Goal: Entertainment & Leisure: Consume media (video, audio)

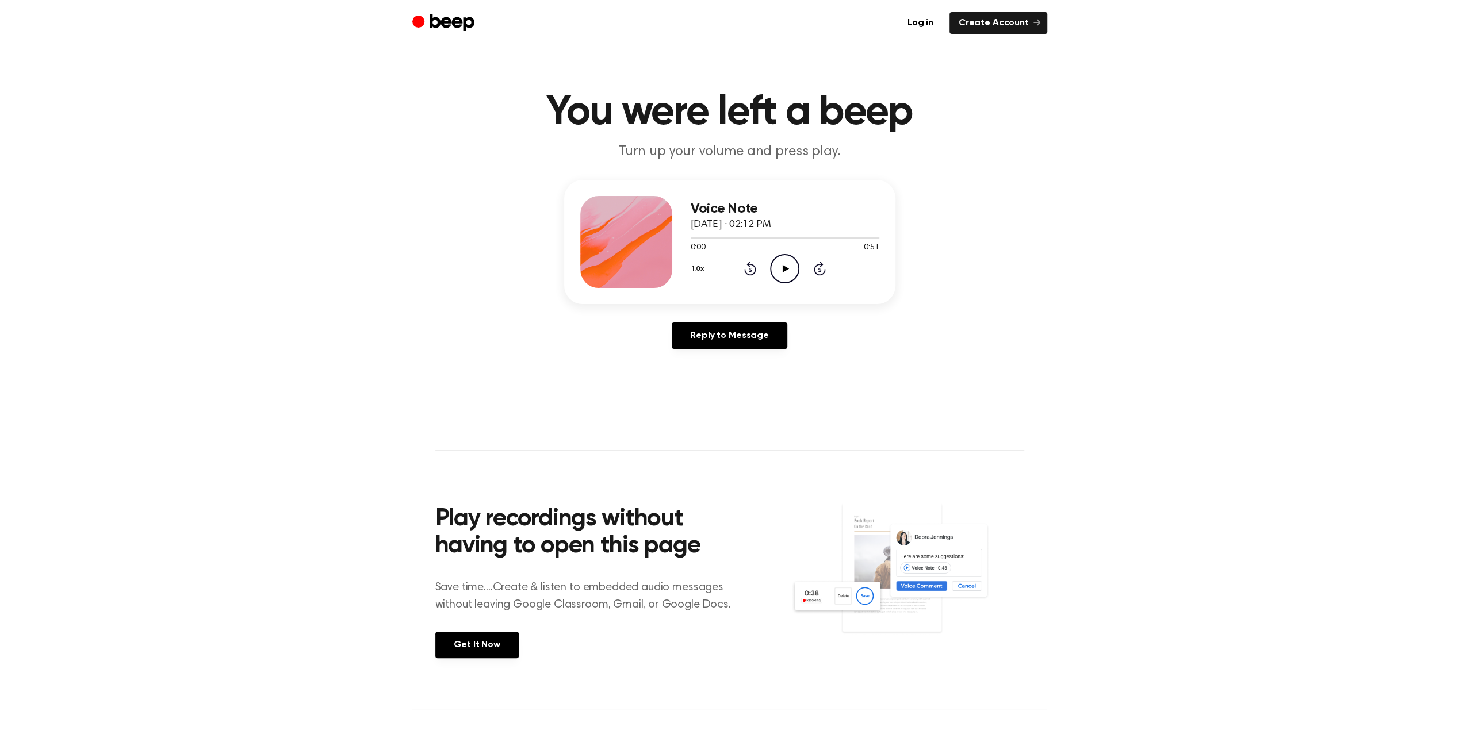
click at [791, 262] on icon "Play Audio" at bounding box center [784, 268] width 29 height 29
click at [782, 278] on icon "Play Audio" at bounding box center [784, 268] width 29 height 29
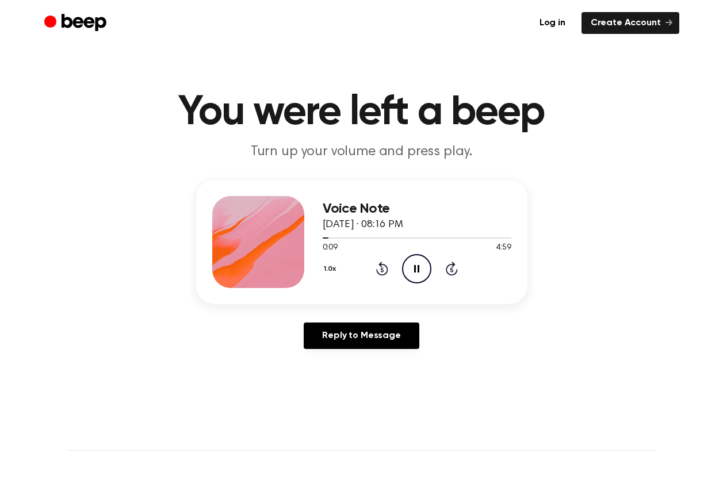
click at [410, 271] on icon "Pause Audio" at bounding box center [416, 268] width 29 height 29
drag, startPoint x: 440, startPoint y: 40, endPoint x: 423, endPoint y: 264, distance: 224.9
click at [423, 264] on icon "Pause Audio" at bounding box center [416, 268] width 29 height 29
click at [422, 273] on icon "Play Audio" at bounding box center [416, 268] width 29 height 29
click at [416, 269] on icon at bounding box center [416, 268] width 5 height 7
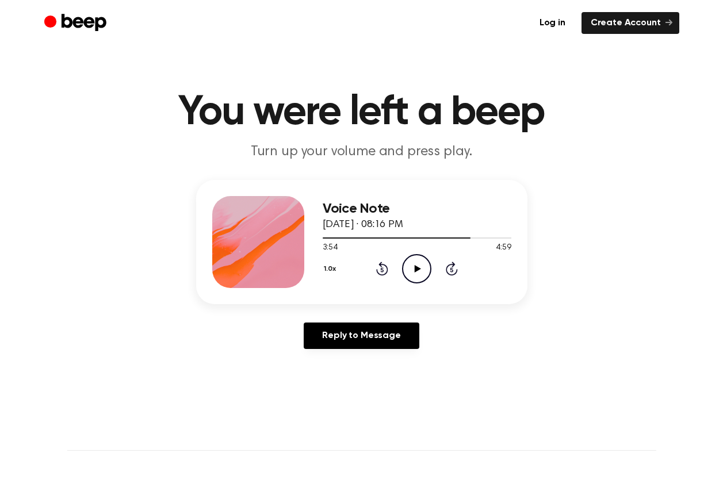
click at [411, 265] on icon "Play Audio" at bounding box center [416, 268] width 29 height 29
click at [382, 270] on icon "Rewind 5 seconds" at bounding box center [381, 268] width 13 height 15
click at [388, 274] on icon "Rewind 5 seconds" at bounding box center [381, 268] width 13 height 15
click at [381, 270] on icon at bounding box center [382, 270] width 3 height 5
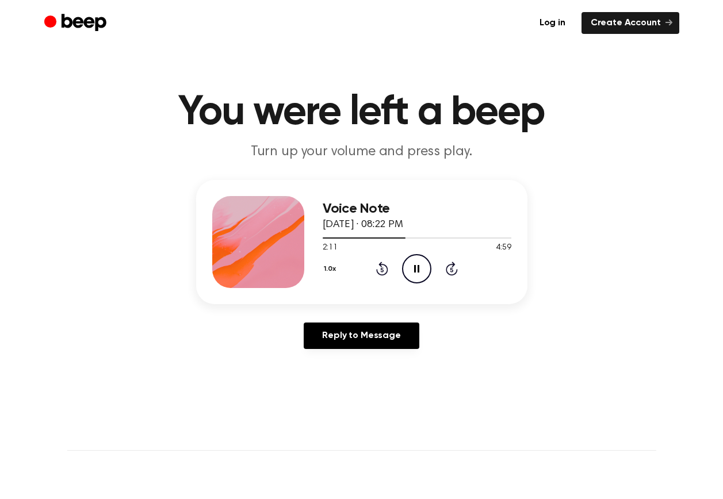
click at [403, 261] on icon "Pause Audio" at bounding box center [416, 268] width 29 height 29
click at [417, 280] on icon "Play Audio" at bounding box center [416, 268] width 29 height 29
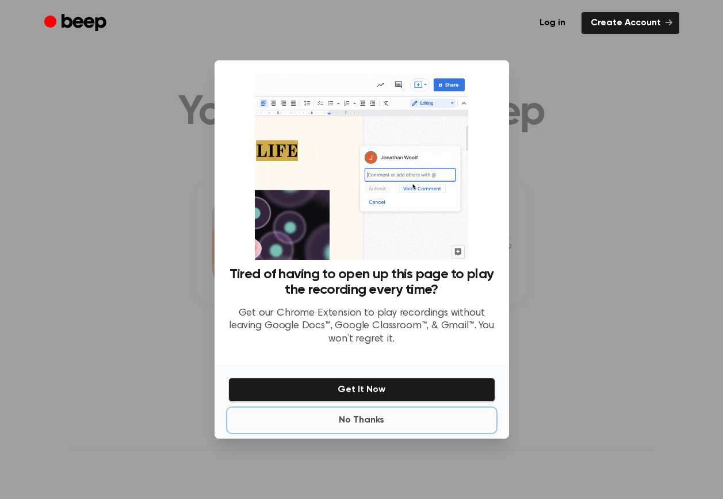
click at [363, 420] on button "No Thanks" at bounding box center [361, 420] width 267 height 23
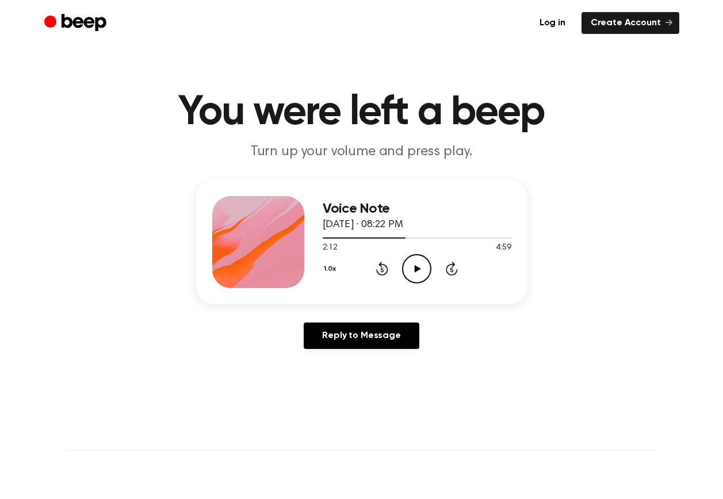
click at [415, 271] on icon at bounding box center [418, 268] width 6 height 7
click at [421, 269] on icon "Pause Audio" at bounding box center [416, 268] width 29 height 29
click at [414, 274] on icon "Pause Audio" at bounding box center [416, 268] width 29 height 29
click at [428, 267] on icon "Play Audio" at bounding box center [416, 268] width 29 height 29
click at [426, 270] on icon "Pause Audio" at bounding box center [416, 268] width 29 height 29
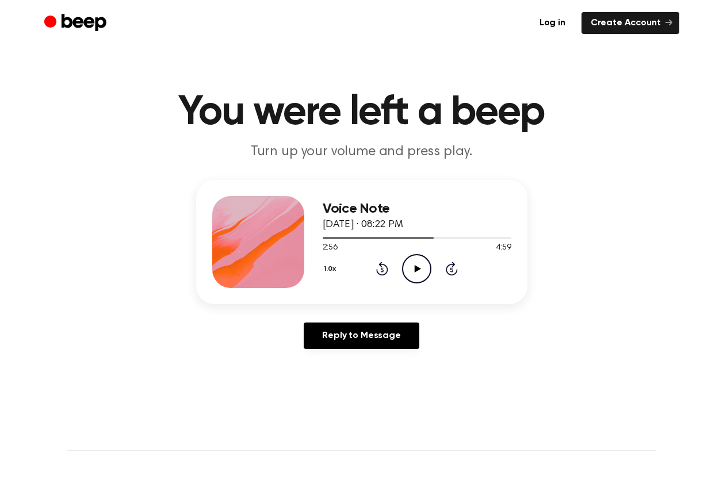
click at [409, 271] on icon "Play Audio" at bounding box center [416, 268] width 29 height 29
click at [425, 262] on icon "Play Audio" at bounding box center [416, 268] width 29 height 29
click at [420, 263] on icon "Play Audio" at bounding box center [416, 268] width 29 height 29
click at [420, 281] on icon "Pause Audio" at bounding box center [416, 268] width 29 height 29
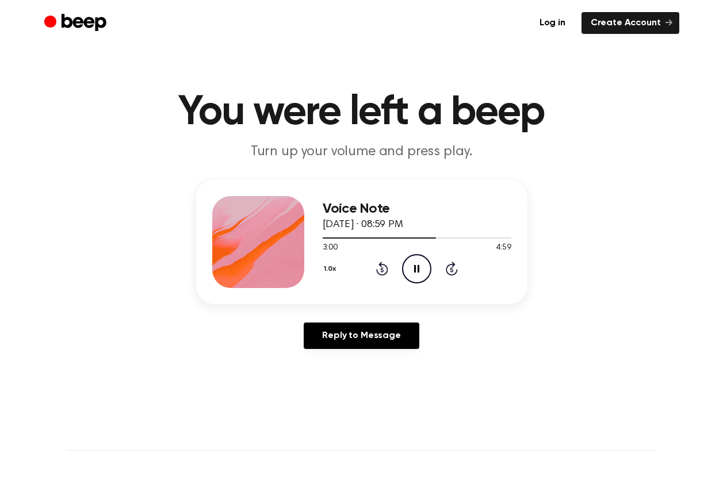
click at [423, 269] on icon "Pause Audio" at bounding box center [416, 268] width 29 height 29
click at [424, 270] on icon "Pause Audio" at bounding box center [416, 268] width 29 height 29
click at [415, 264] on icon "Play Audio" at bounding box center [416, 268] width 29 height 29
click at [405, 266] on icon "Play Audio" at bounding box center [416, 268] width 29 height 29
click at [417, 273] on icon "Play Audio" at bounding box center [416, 268] width 29 height 29
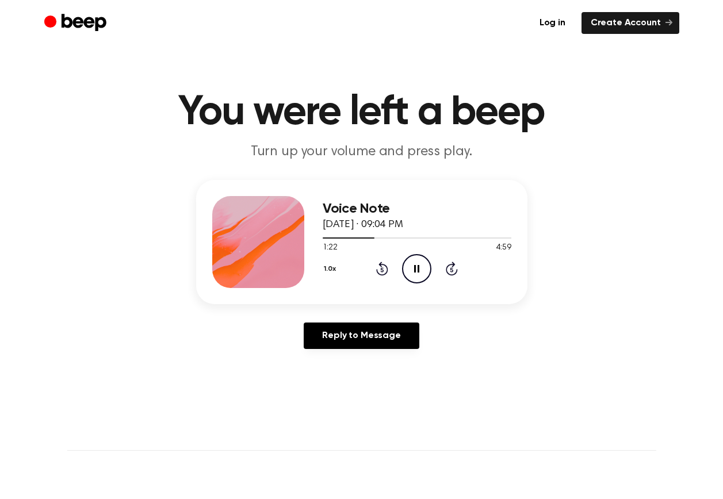
click at [420, 255] on icon "Pause Audio" at bounding box center [416, 268] width 29 height 29
drag, startPoint x: 336, startPoint y: 258, endPoint x: 331, endPoint y: 267, distance: 10.1
click at [332, 264] on div "1.0x Rewind 5 seconds Pause Audio Skip 5 seconds" at bounding box center [417, 268] width 189 height 29
click at [330, 267] on button "1.0x" at bounding box center [332, 269] width 18 height 20
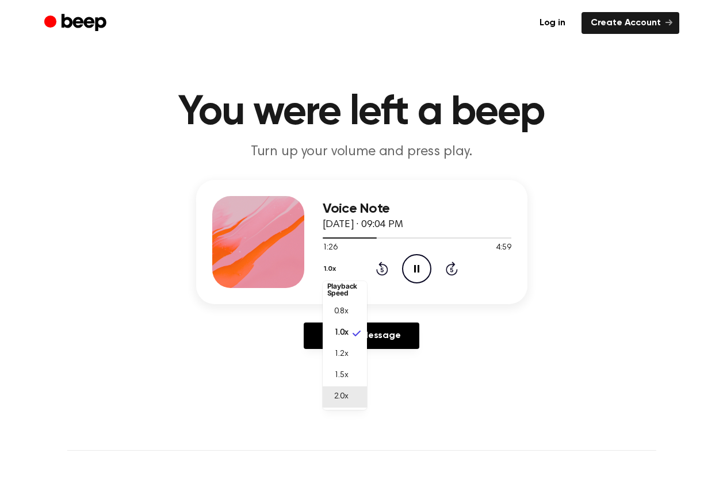
click at [346, 391] on span "2.0x" at bounding box center [341, 397] width 14 height 12
click at [335, 264] on button "2.0x" at bounding box center [333, 269] width 20 height 20
click at [336, 339] on span "1.0x" at bounding box center [341, 335] width 14 height 12
